Goal: Transaction & Acquisition: Purchase product/service

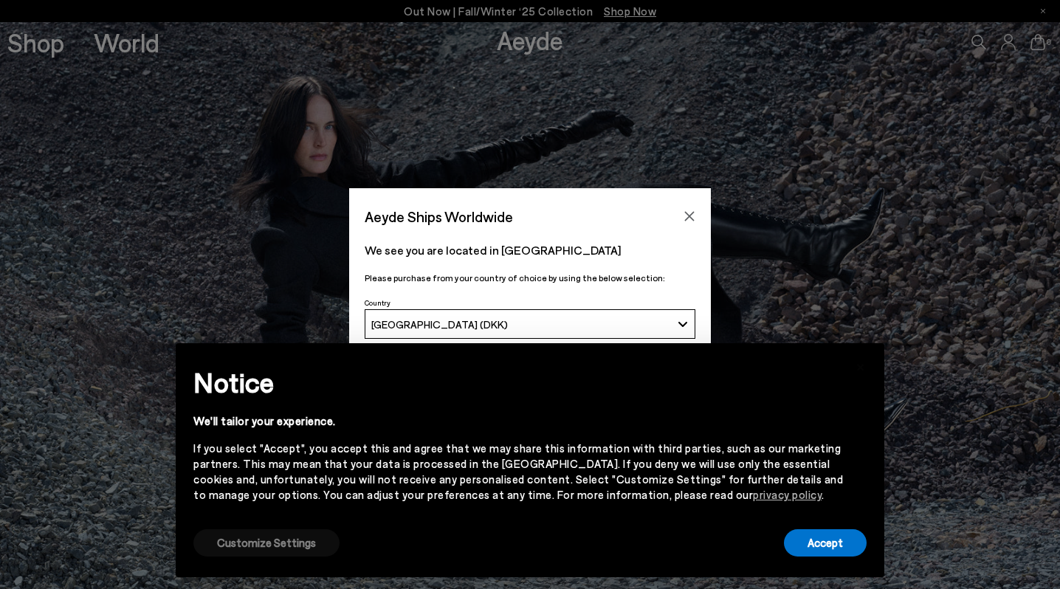
click at [247, 542] on button "Customize Settings" at bounding box center [266, 542] width 146 height 27
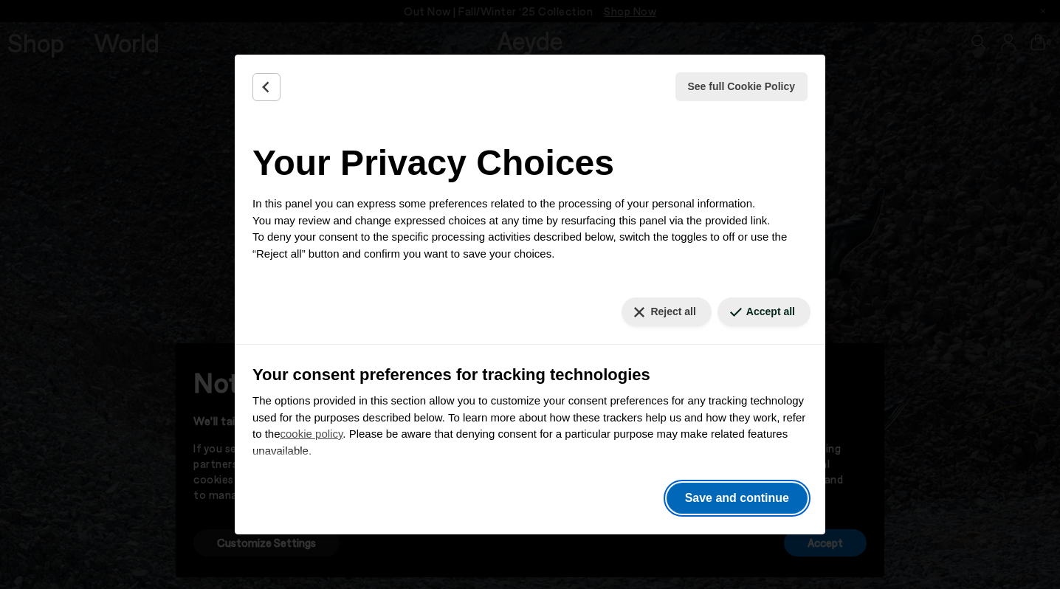
click at [706, 499] on button "Save and continue" at bounding box center [736, 498] width 141 height 31
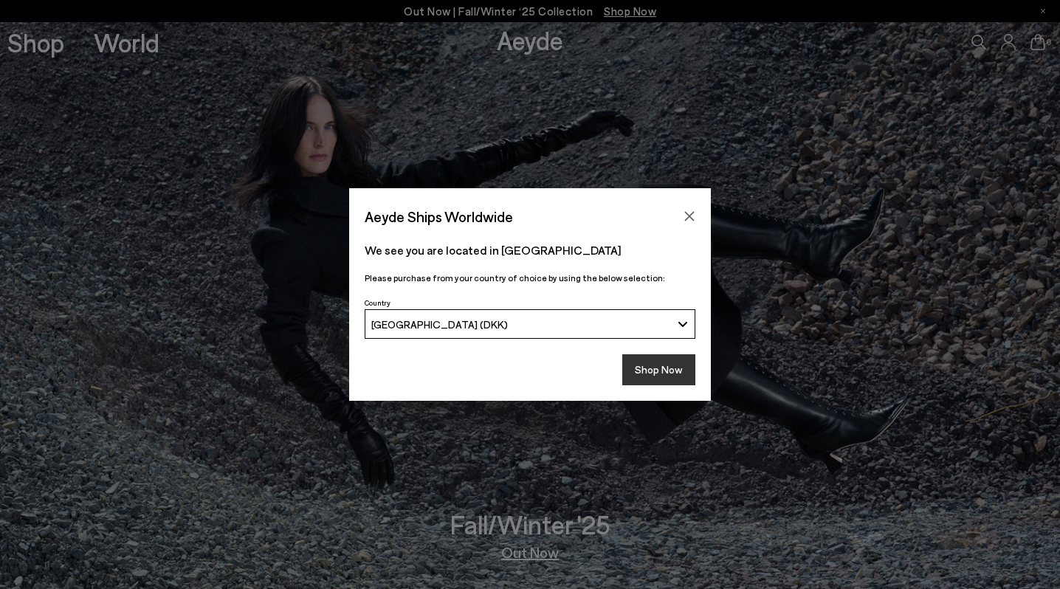
click at [652, 373] on button "Shop Now" at bounding box center [658, 369] width 73 height 31
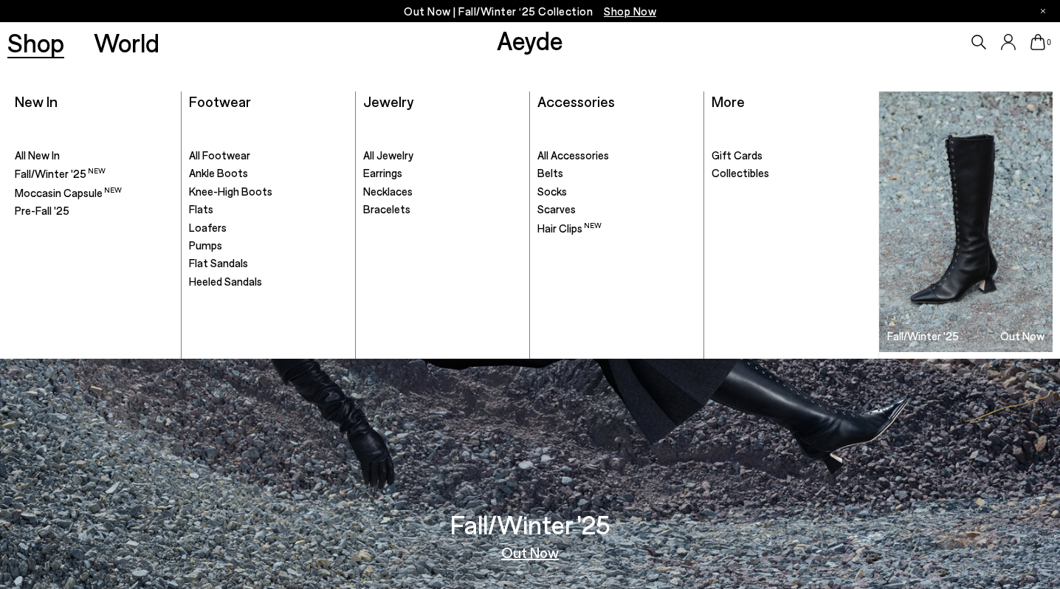
click at [43, 42] on link "Shop" at bounding box center [35, 43] width 57 height 26
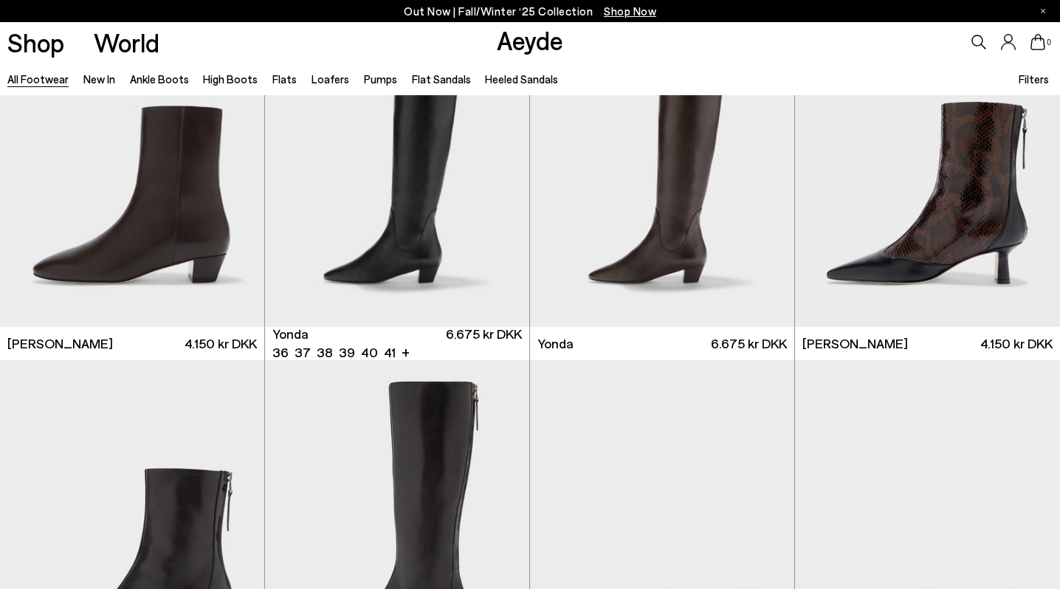
scroll to position [3427, 0]
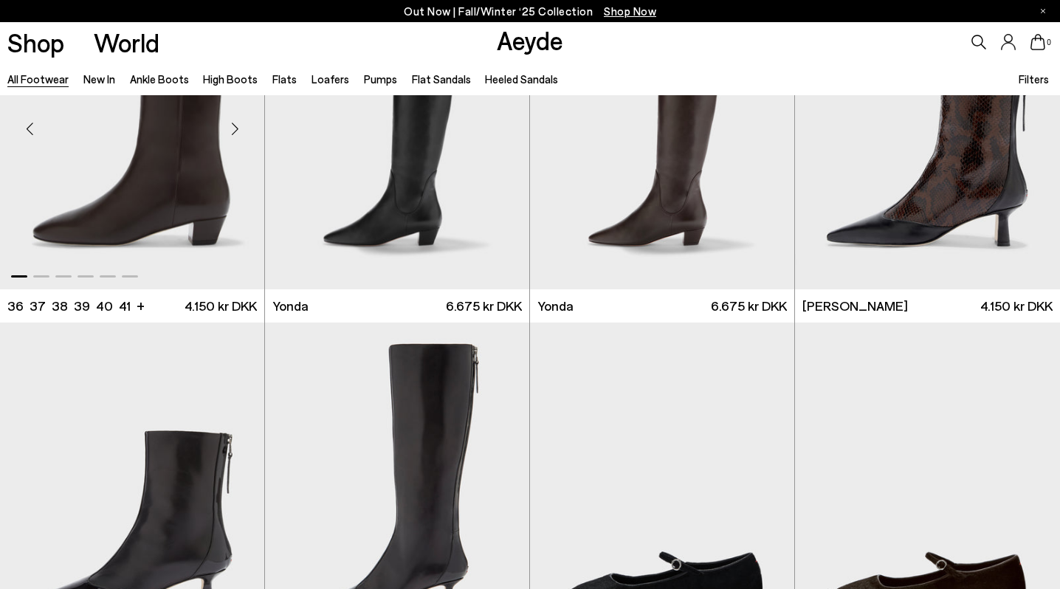
click at [182, 179] on img "1 / 6" at bounding box center [132, 123] width 264 height 332
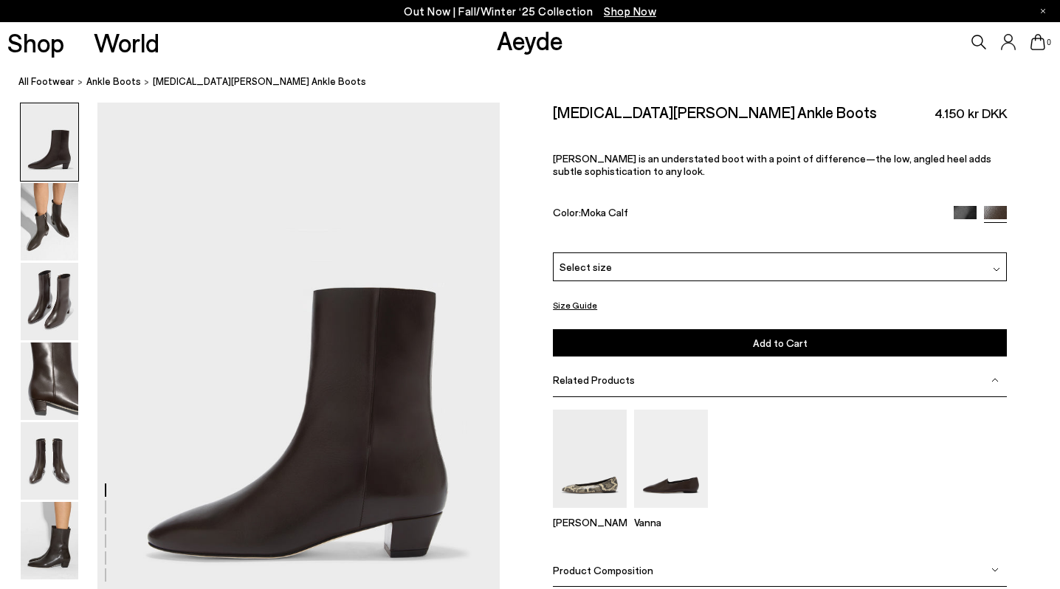
click at [959, 211] on img at bounding box center [965, 217] width 23 height 23
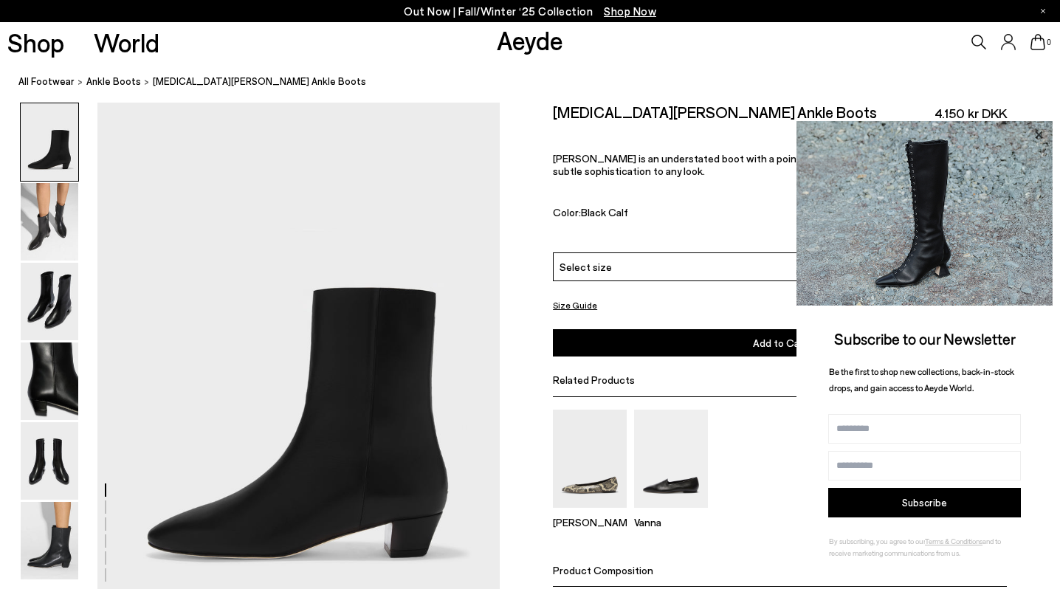
click at [1037, 135] on icon at bounding box center [1038, 134] width 7 height 7
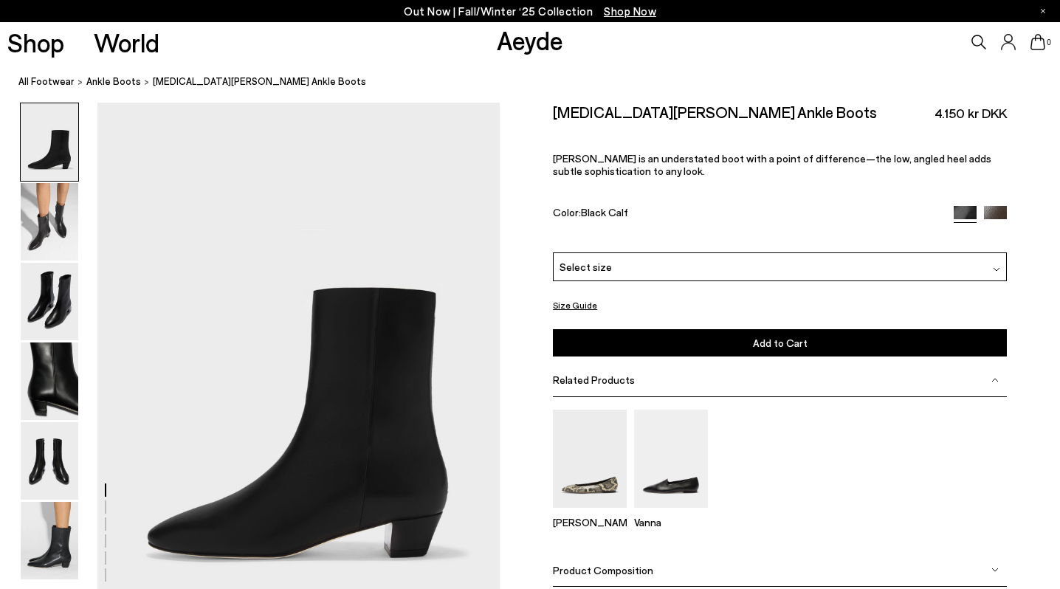
click at [627, 269] on div "Select size" at bounding box center [780, 266] width 454 height 29
